Goal: Information Seeking & Learning: Learn about a topic

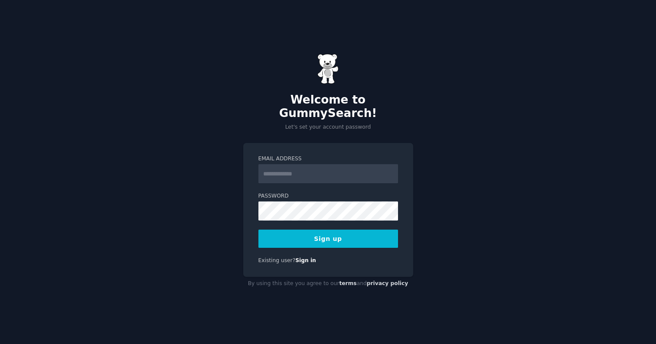
click at [302, 165] on input "Email Address" at bounding box center [329, 173] width 140 height 19
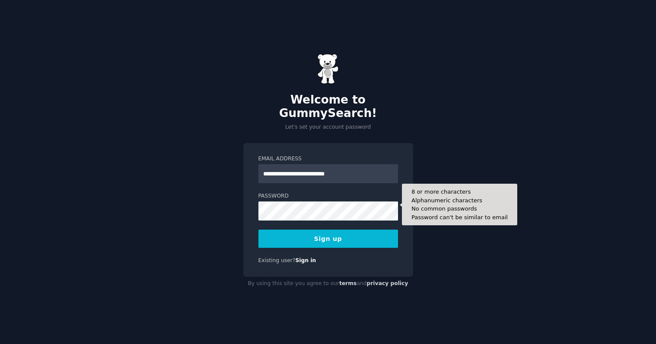
type input "**********"
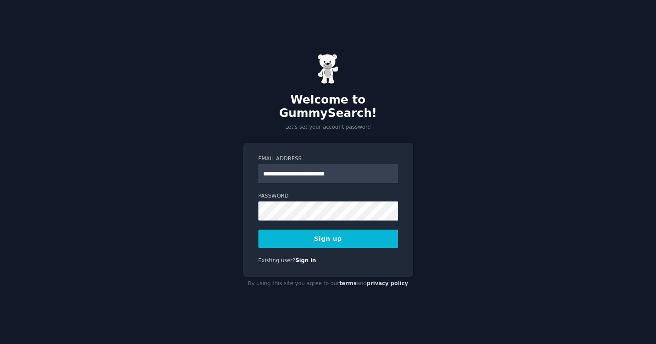
click at [344, 236] on button "Sign up" at bounding box center [329, 239] width 140 height 18
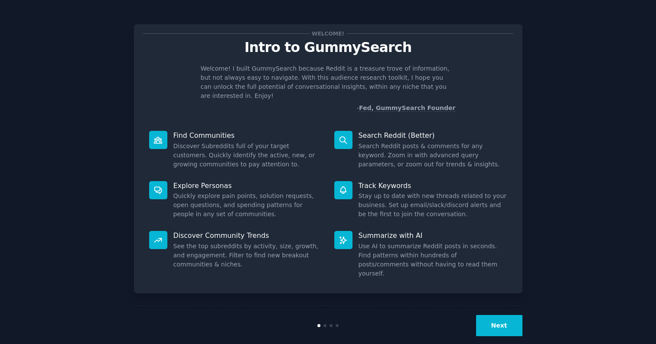
click at [498, 315] on button "Next" at bounding box center [499, 325] width 46 height 21
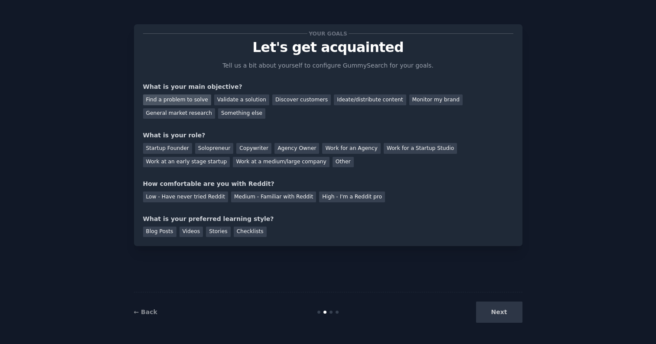
click at [187, 95] on div "Find a problem to solve" at bounding box center [177, 100] width 68 height 11
click at [223, 145] on div "Solopreneur" at bounding box center [214, 148] width 38 height 11
click at [255, 192] on div "Medium - Familiar with Reddit" at bounding box center [273, 197] width 85 height 11
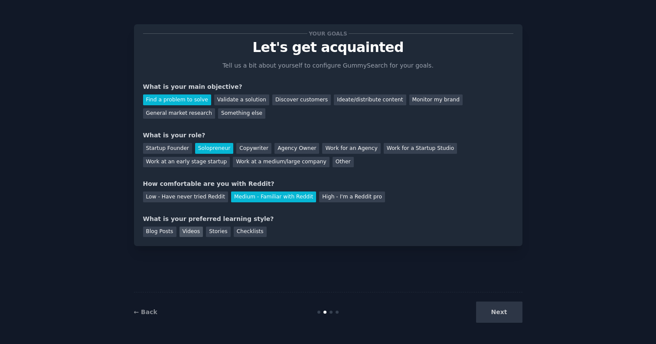
click at [189, 234] on div "Videos" at bounding box center [192, 232] width 24 height 11
click at [158, 230] on div "Blog Posts" at bounding box center [159, 232] width 33 height 11
click at [254, 228] on div "Checklists" at bounding box center [250, 232] width 33 height 11
click at [492, 314] on button "Next" at bounding box center [499, 312] width 46 height 21
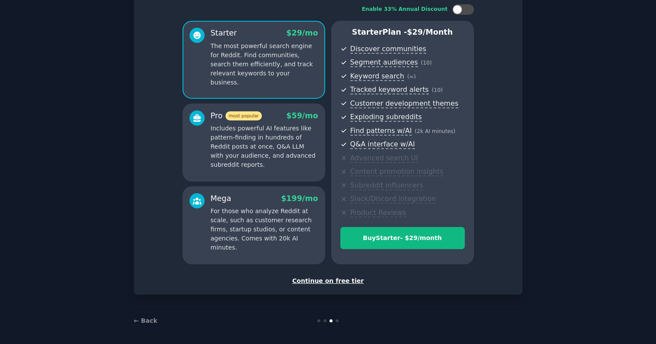
scroll to position [56, 0]
click at [346, 280] on div "Continue on free tier" at bounding box center [328, 281] width 371 height 9
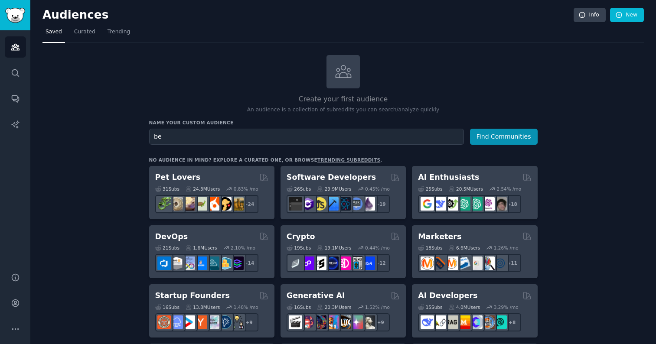
type input "b"
type input "sustainable beauty"
click at [504, 136] on button "Find Communities" at bounding box center [504, 137] width 68 height 16
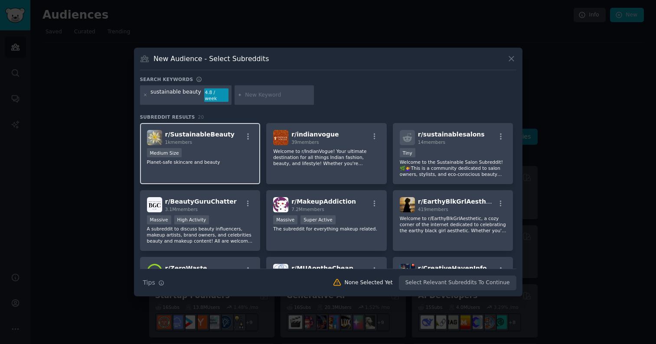
click at [220, 159] on p "Planet-safe skincare and beauty" at bounding box center [200, 162] width 107 height 6
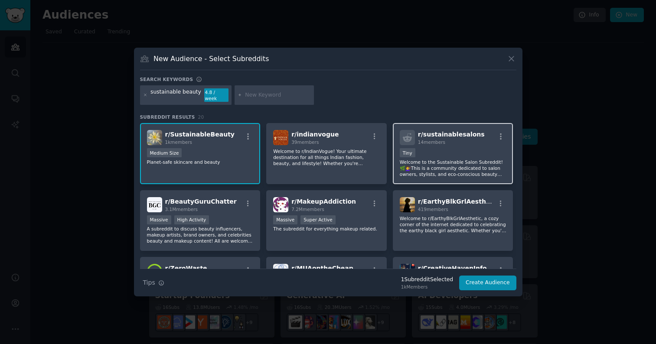
click at [417, 145] on div "r/ sustainablesalons 14 members Tiny Welcome to the Sustainable Salon Subreddit…" at bounding box center [453, 153] width 121 height 61
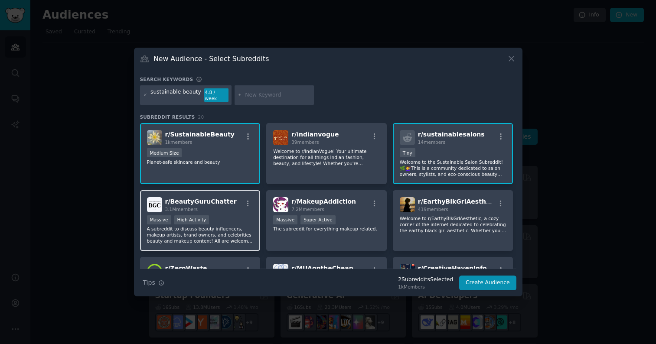
click at [229, 234] on p "A subreddit to discuss beauty influencers, makeup artists, brand owners, and ce…" at bounding box center [200, 235] width 107 height 18
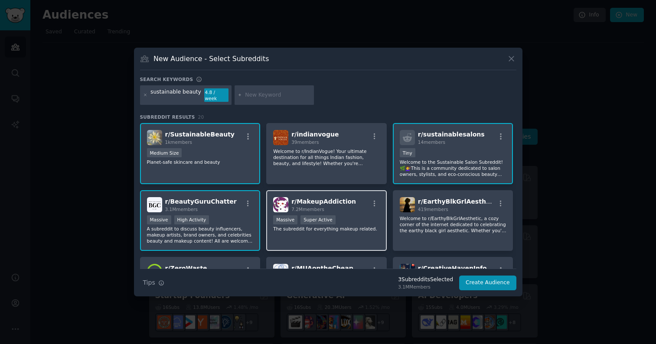
click at [289, 234] on div "r/ MakeupAddiction 7.2M members Massive Super Active The subreddit for everythi…" at bounding box center [326, 220] width 121 height 61
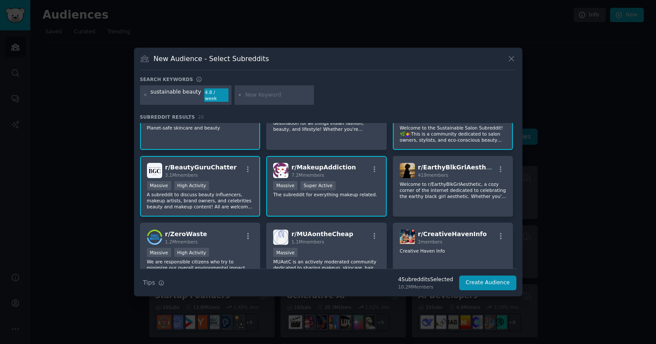
scroll to position [42, 0]
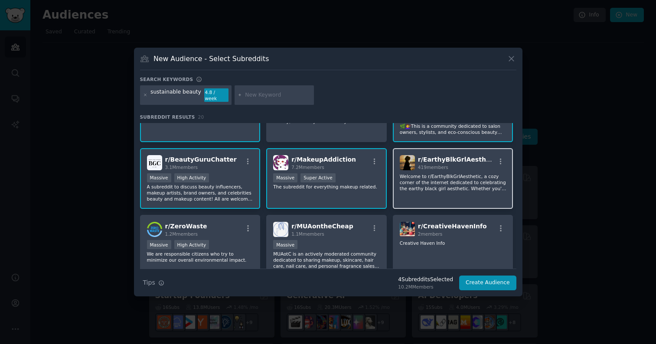
click at [398, 190] on div "r/ EarthyBlkGrlAesthetic 419 members Welcome to r/EarthyBlkGrlAesthetic, a cozy…" at bounding box center [453, 178] width 121 height 61
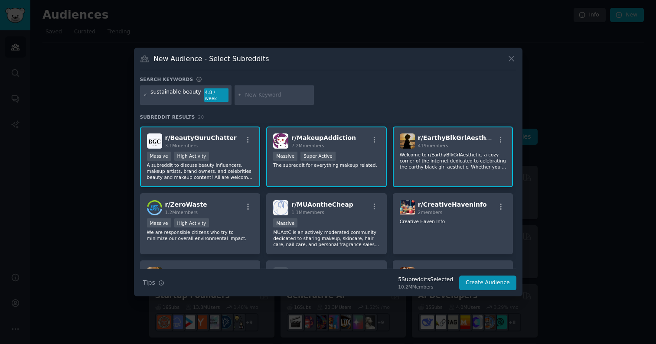
scroll to position [89, 0]
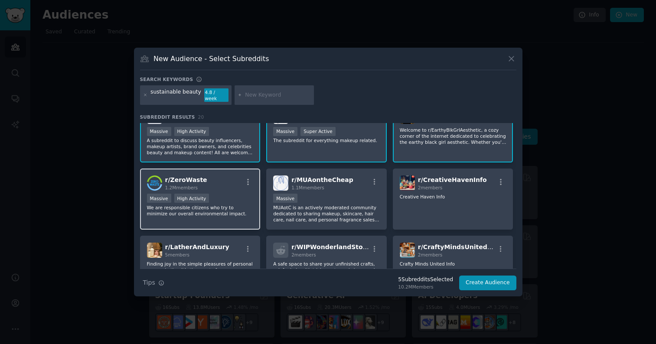
click at [202, 216] on div "r/ ZeroWaste 1.2M members Massive High Activity We are responsible citizens who…" at bounding box center [200, 199] width 121 height 61
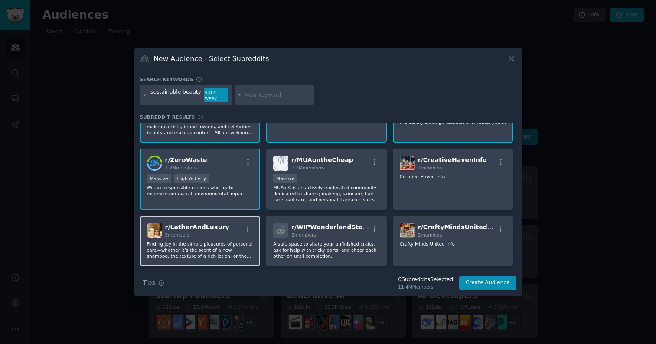
scroll to position [112, 0]
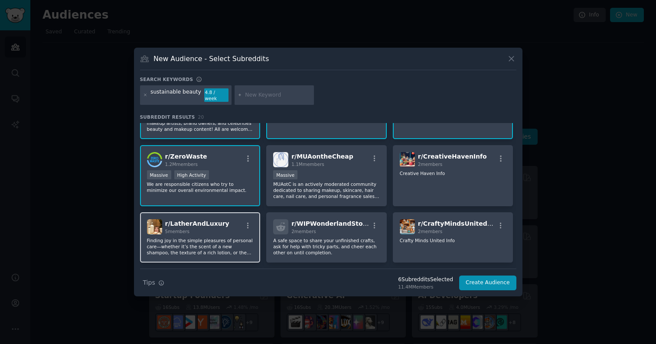
click at [222, 234] on div "r/ LatherAndLuxury 5 members Finding joy in the simple pleasures of personal ca…" at bounding box center [200, 238] width 121 height 50
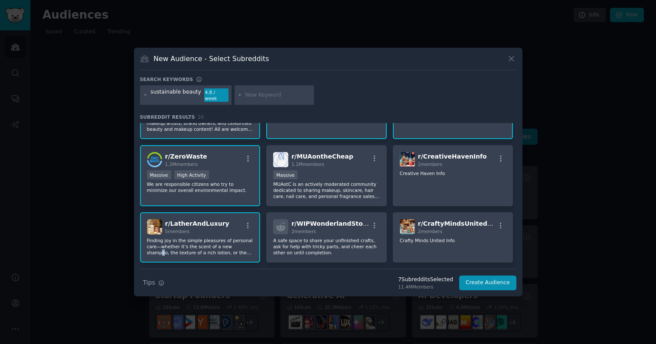
click at [245, 241] on p "Finding joy in the simple pleasures of personal care—whether it’s the scent of …" at bounding box center [200, 247] width 107 height 18
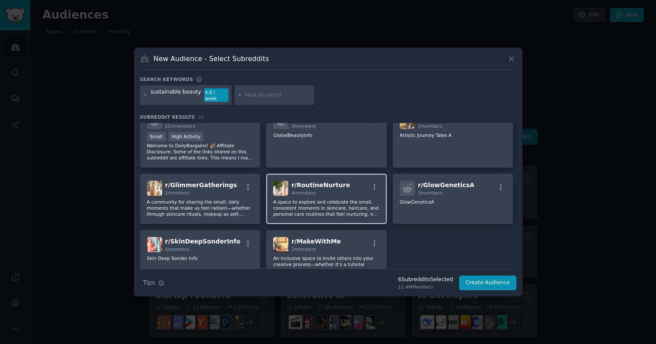
scroll to position [274, 0]
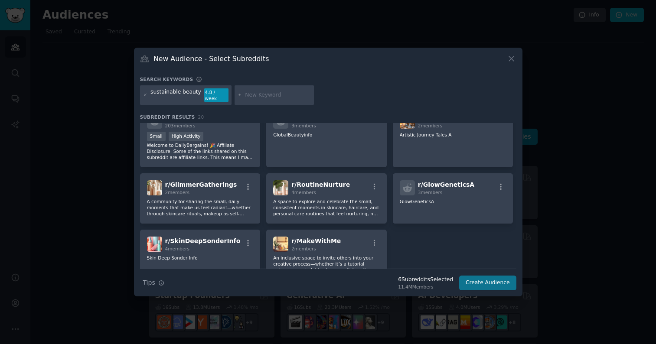
click at [487, 280] on button "Create Audience" at bounding box center [487, 283] width 57 height 15
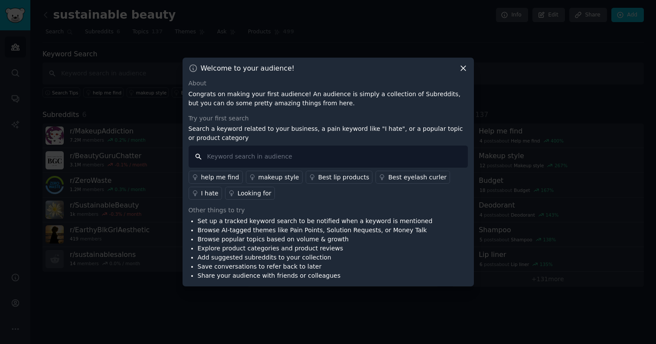
click at [274, 157] on input "text" at bounding box center [328, 157] width 279 height 22
click at [319, 180] on div "Best lip products" at bounding box center [343, 177] width 51 height 9
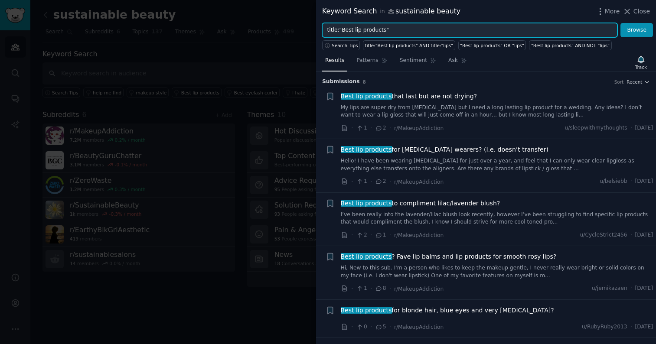
click at [429, 26] on input "title:"Best lip products"" at bounding box center [469, 30] width 295 height 15
type input "I hate"
click at [637, 30] on button "Browse" at bounding box center [637, 30] width 33 height 15
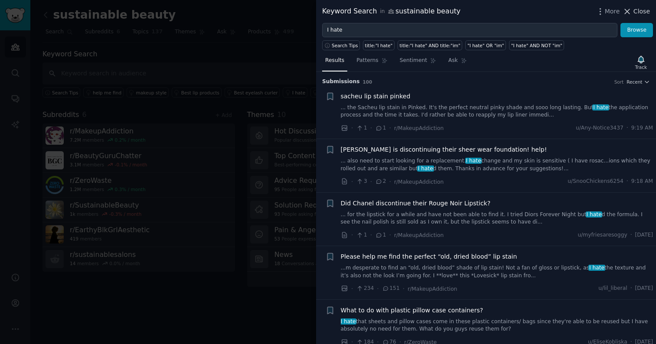
click at [628, 11] on icon at bounding box center [627, 11] width 9 height 9
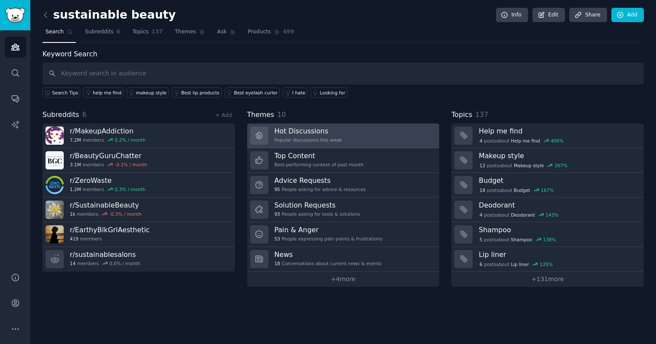
click at [326, 131] on h3 "Hot Discussions" at bounding box center [309, 131] width 68 height 9
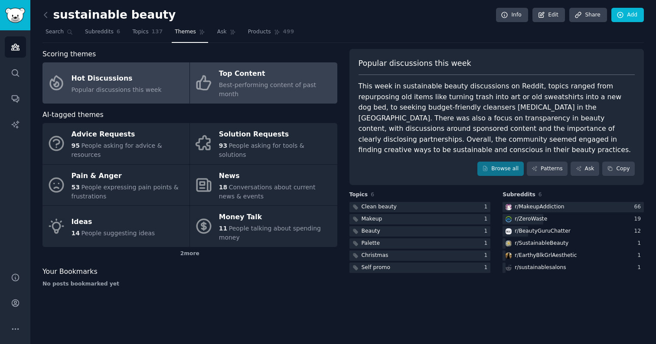
click at [316, 85] on span "Best-performing content of past month" at bounding box center [267, 90] width 97 height 16
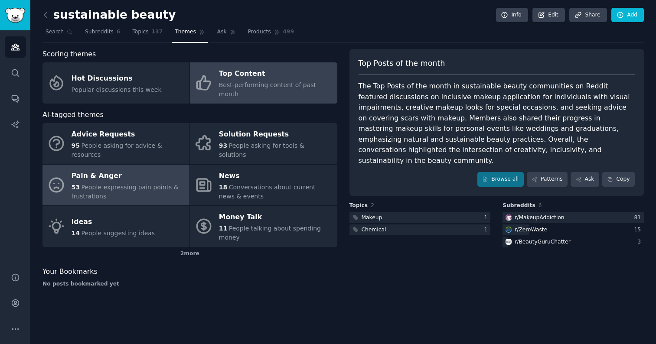
click at [156, 169] on div "Pain & Anger" at bounding box center [129, 176] width 114 height 14
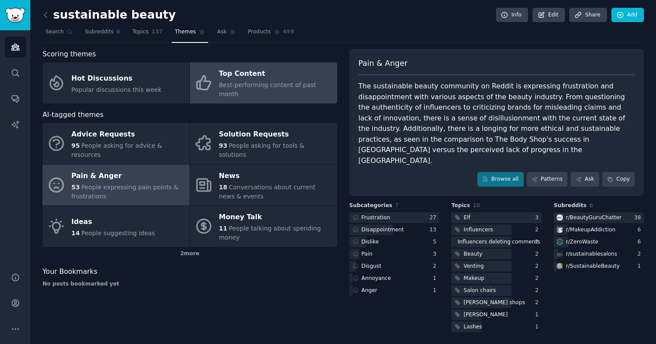
click at [292, 72] on div "Top Content" at bounding box center [276, 74] width 114 height 14
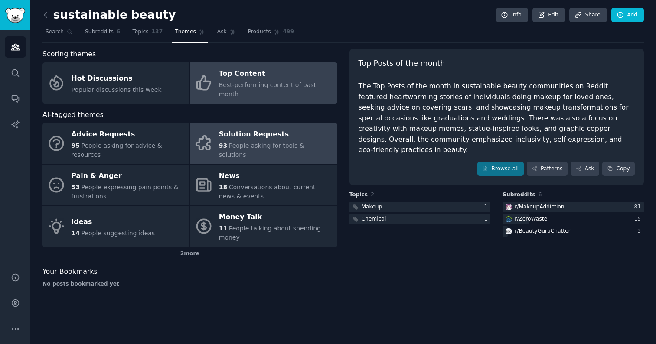
click at [283, 130] on div "Solution Requests" at bounding box center [276, 135] width 114 height 14
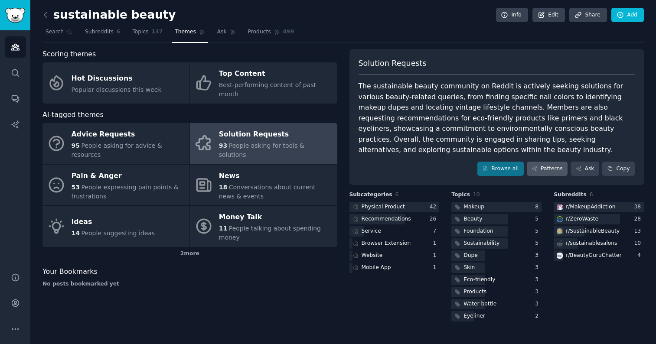
click at [560, 172] on link "Patterns" at bounding box center [547, 169] width 41 height 15
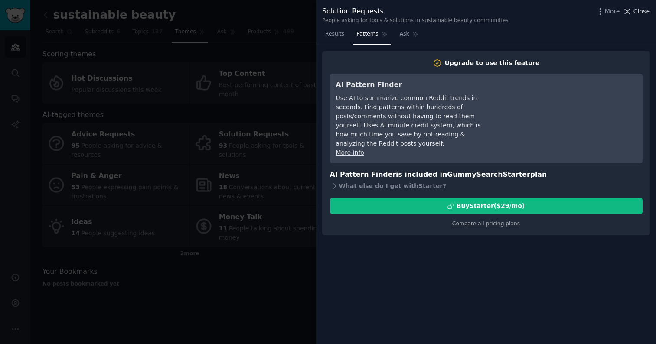
click at [632, 10] on icon at bounding box center [627, 11] width 9 height 9
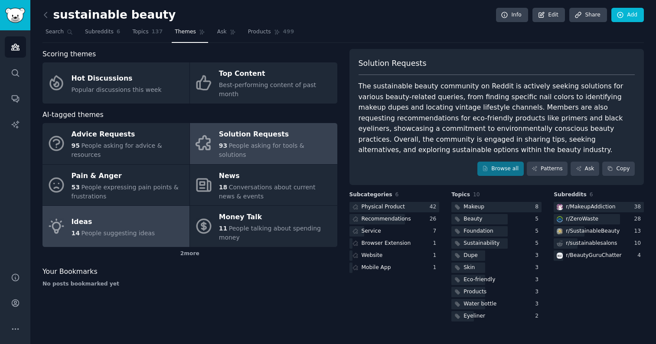
click at [118, 230] on span "People suggesting ideas" at bounding box center [118, 233] width 74 height 7
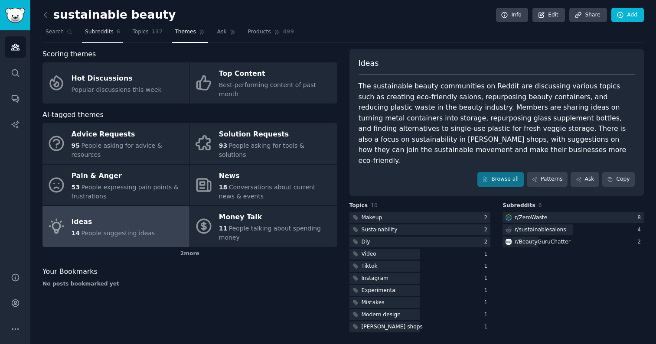
click at [99, 42] on link "Subreddits 6" at bounding box center [102, 34] width 41 height 18
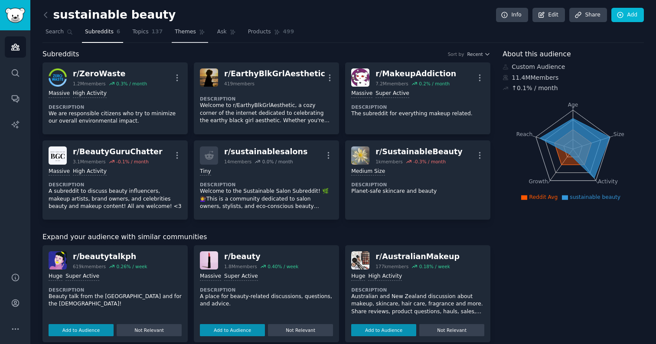
click at [174, 26] on link "Themes" at bounding box center [190, 34] width 36 height 18
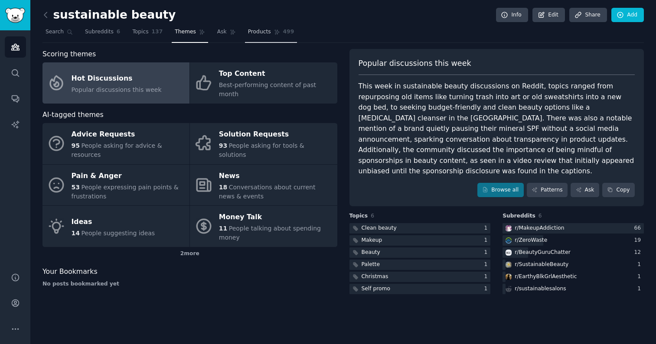
click at [250, 32] on span "Products" at bounding box center [259, 32] width 23 height 8
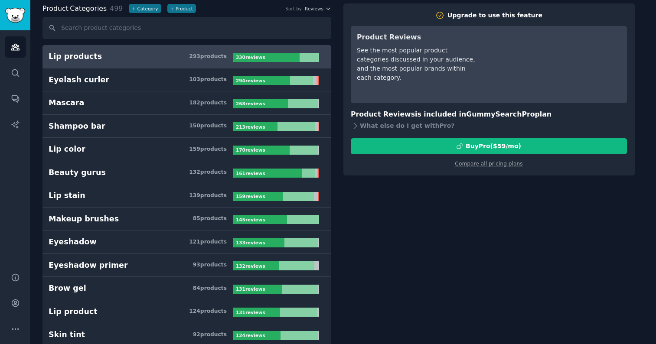
scroll to position [45, 0]
click at [190, 54] on h3 "Lip products 293 product s" at bounding box center [141, 57] width 184 height 11
click at [292, 55] on div at bounding box center [266, 57] width 67 height 9
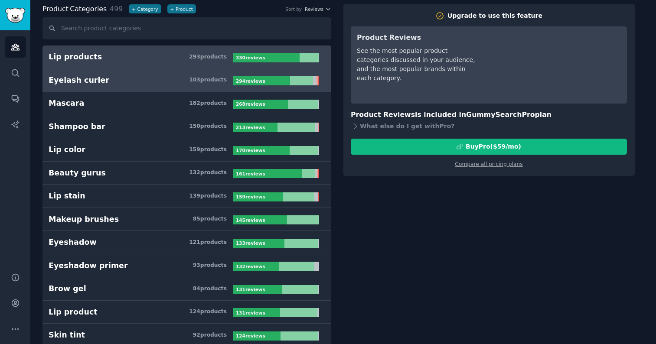
click at [144, 85] on link "Eyelash curler 103 product s 294 review s" at bounding box center [187, 80] width 289 height 23
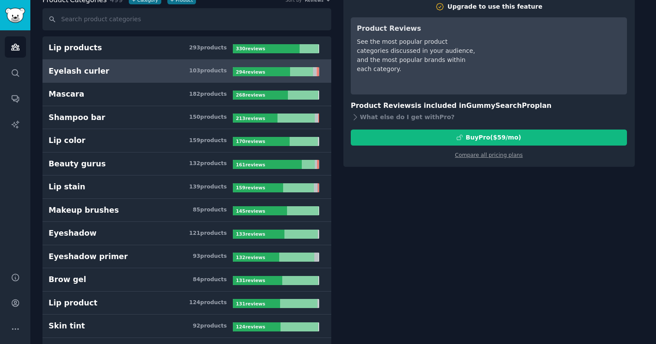
scroll to position [55, 0]
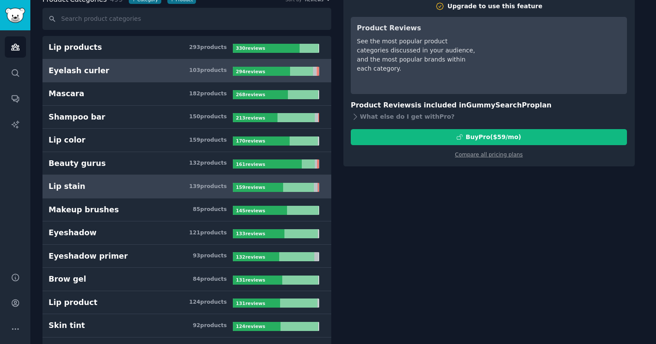
click at [272, 184] on div at bounding box center [258, 187] width 50 height 9
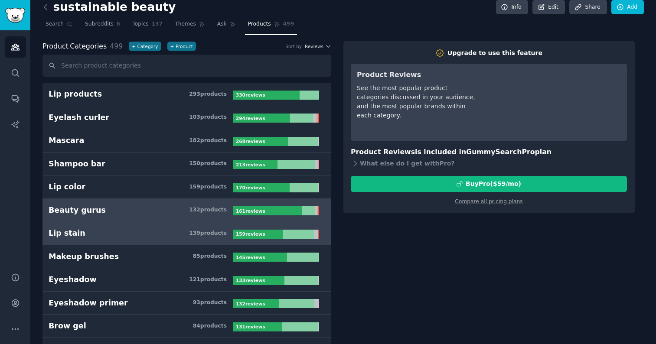
scroll to position [20, 0]
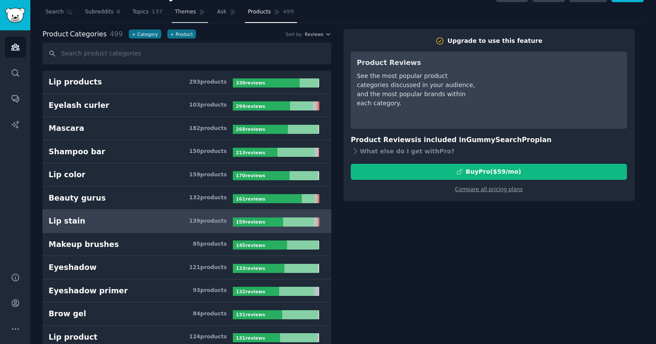
click at [192, 11] on span "Themes" at bounding box center [185, 12] width 21 height 8
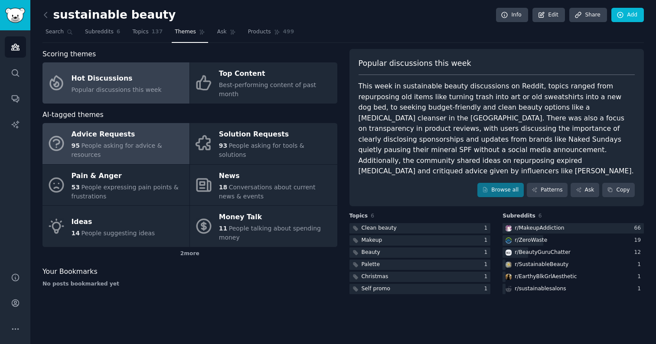
click at [97, 142] on span "People asking for advice & resources" at bounding box center [117, 150] width 91 height 16
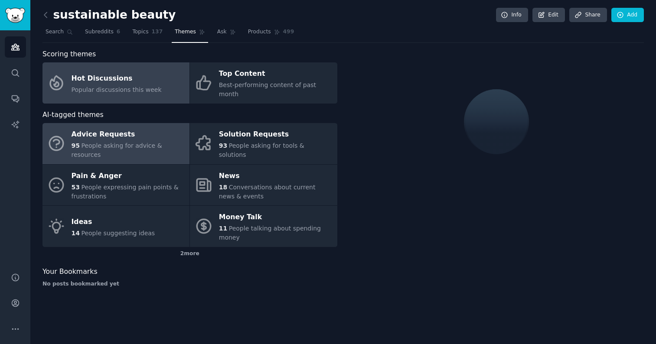
click at [130, 77] on div "Hot Discussions" at bounding box center [117, 79] width 90 height 14
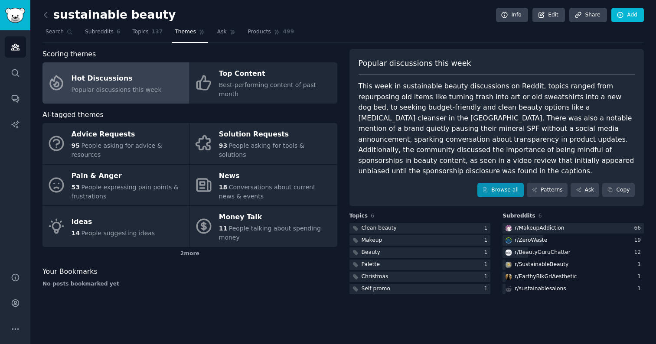
click at [499, 183] on link "Browse all" at bounding box center [501, 190] width 46 height 15
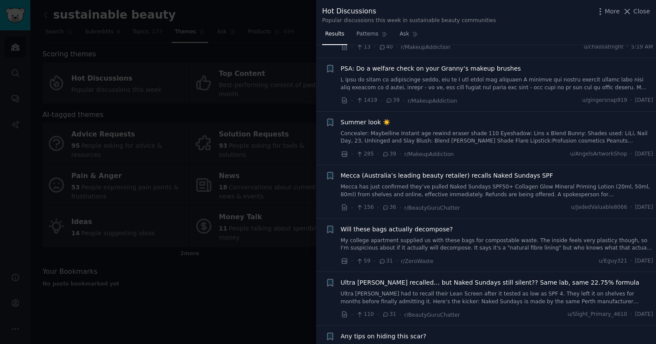
scroll to position [984, 0]
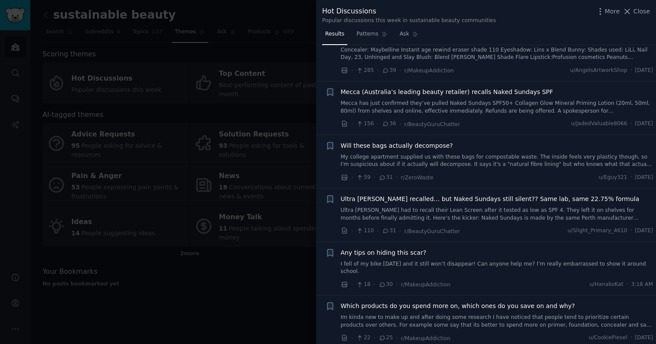
click at [522, 88] on div "Mecca (Australia’s leading beauty retailer) recalls Naked Sundays SPF Mecca has…" at bounding box center [497, 101] width 313 height 27
click at [517, 88] on span "Mecca (Australia’s leading beauty retailer) recalls Naked Sundays SPF" at bounding box center [447, 92] width 213 height 9
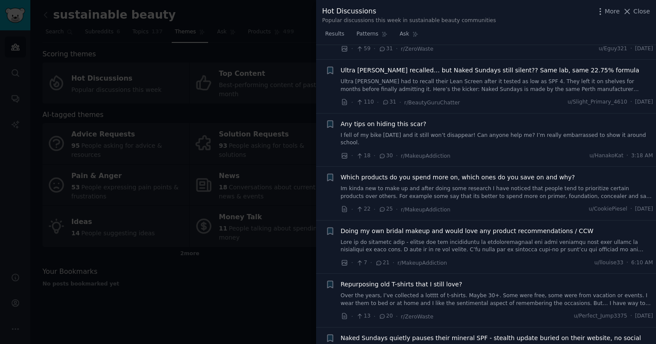
scroll to position [1305, 0]
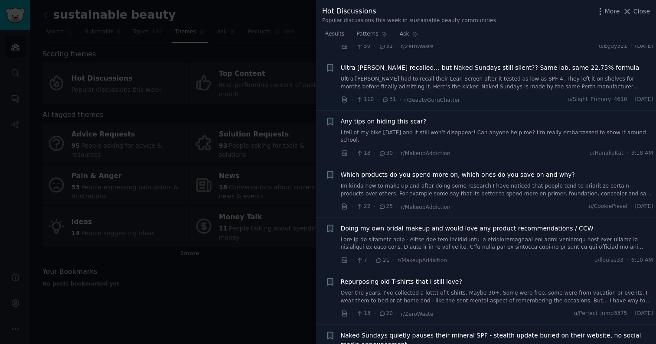
click at [246, 295] on div at bounding box center [328, 172] width 656 height 344
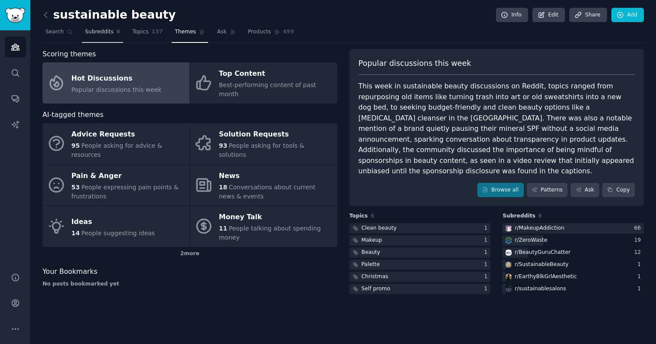
click at [98, 36] on link "Subreddits 6" at bounding box center [102, 34] width 41 height 18
